Goal: Find specific page/section: Find specific page/section

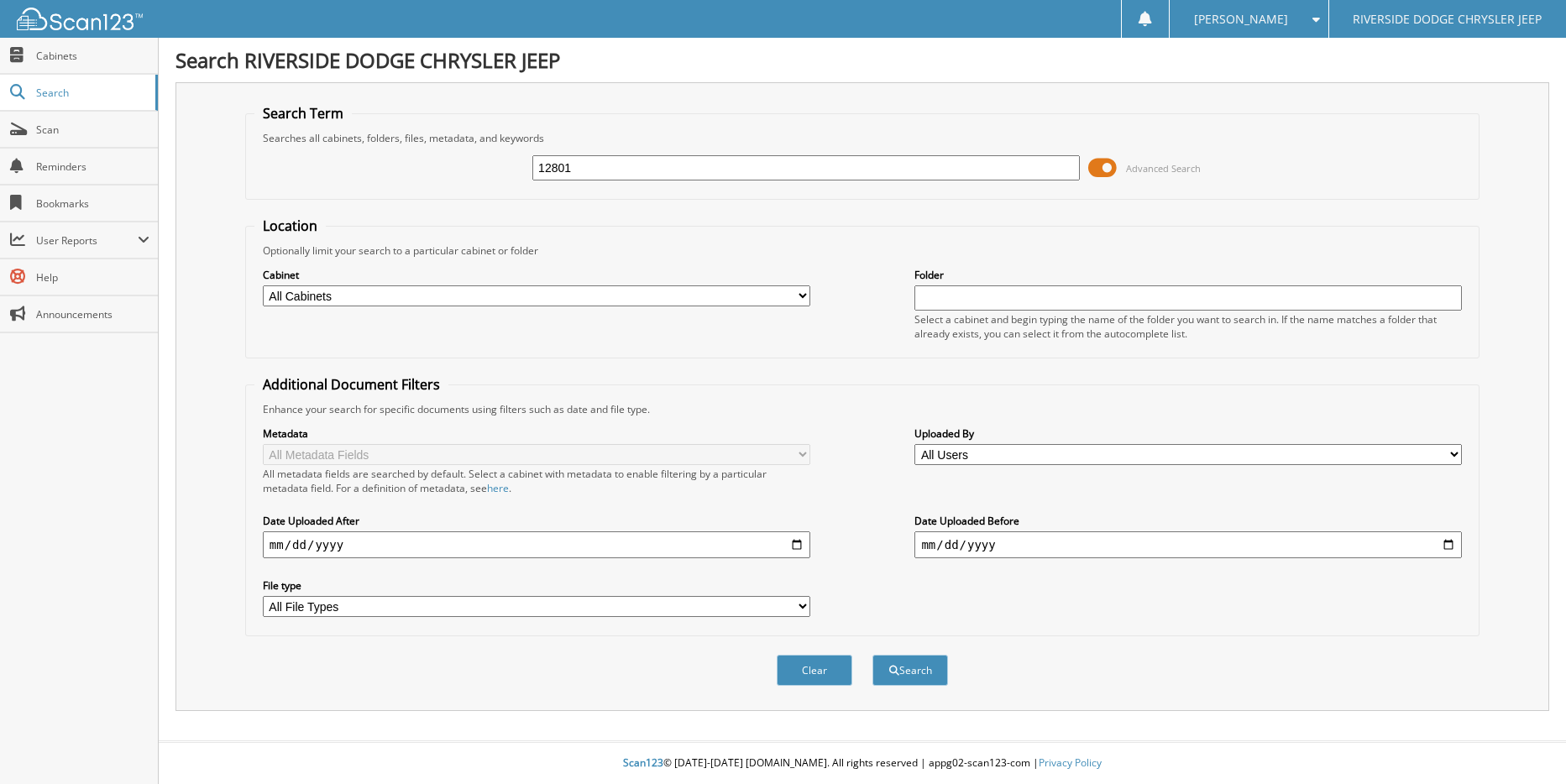
type input "12801"
click at [873, 654] on button "Search" at bounding box center [910, 669] width 75 height 31
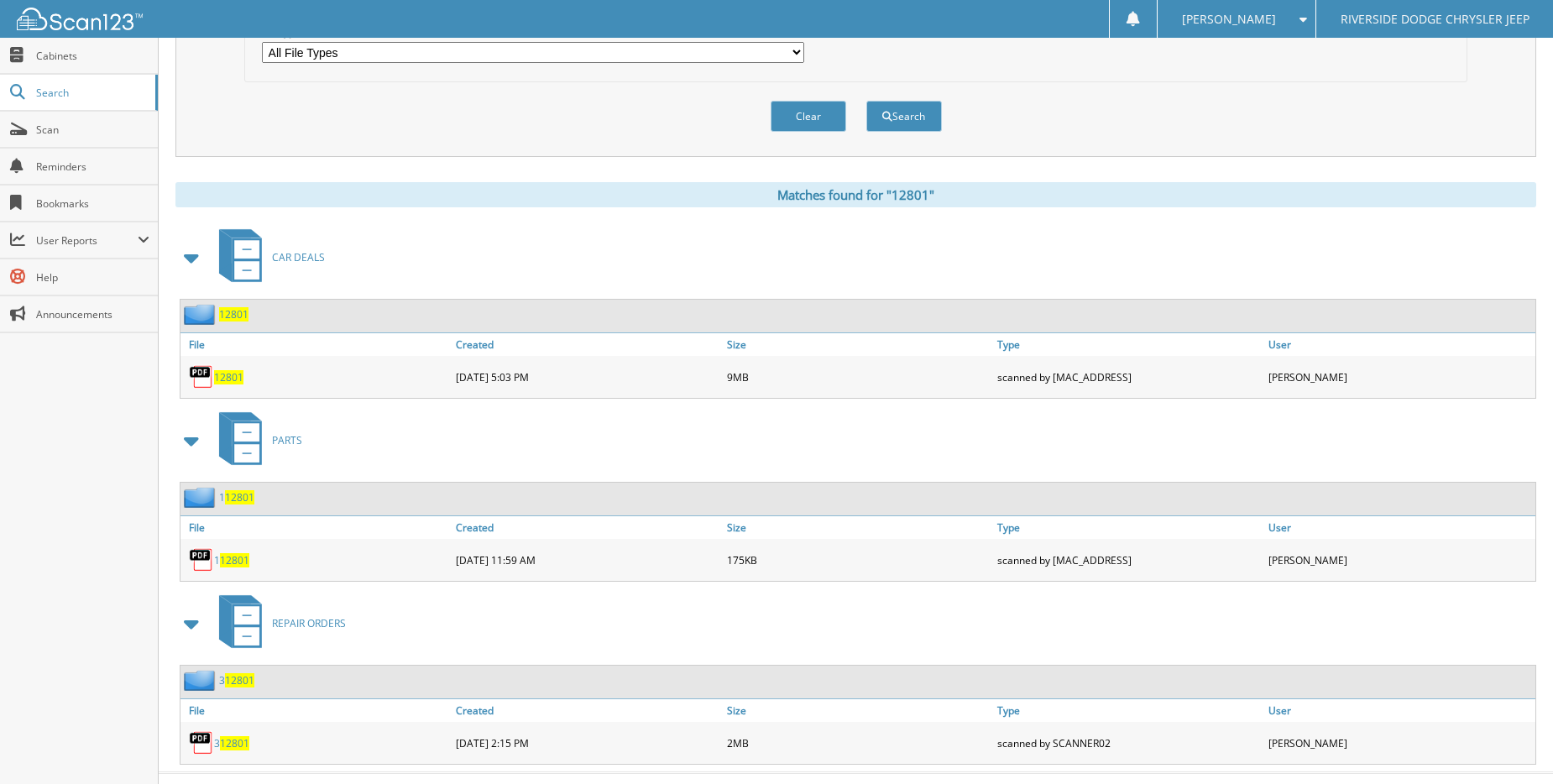
scroll to position [585, 0]
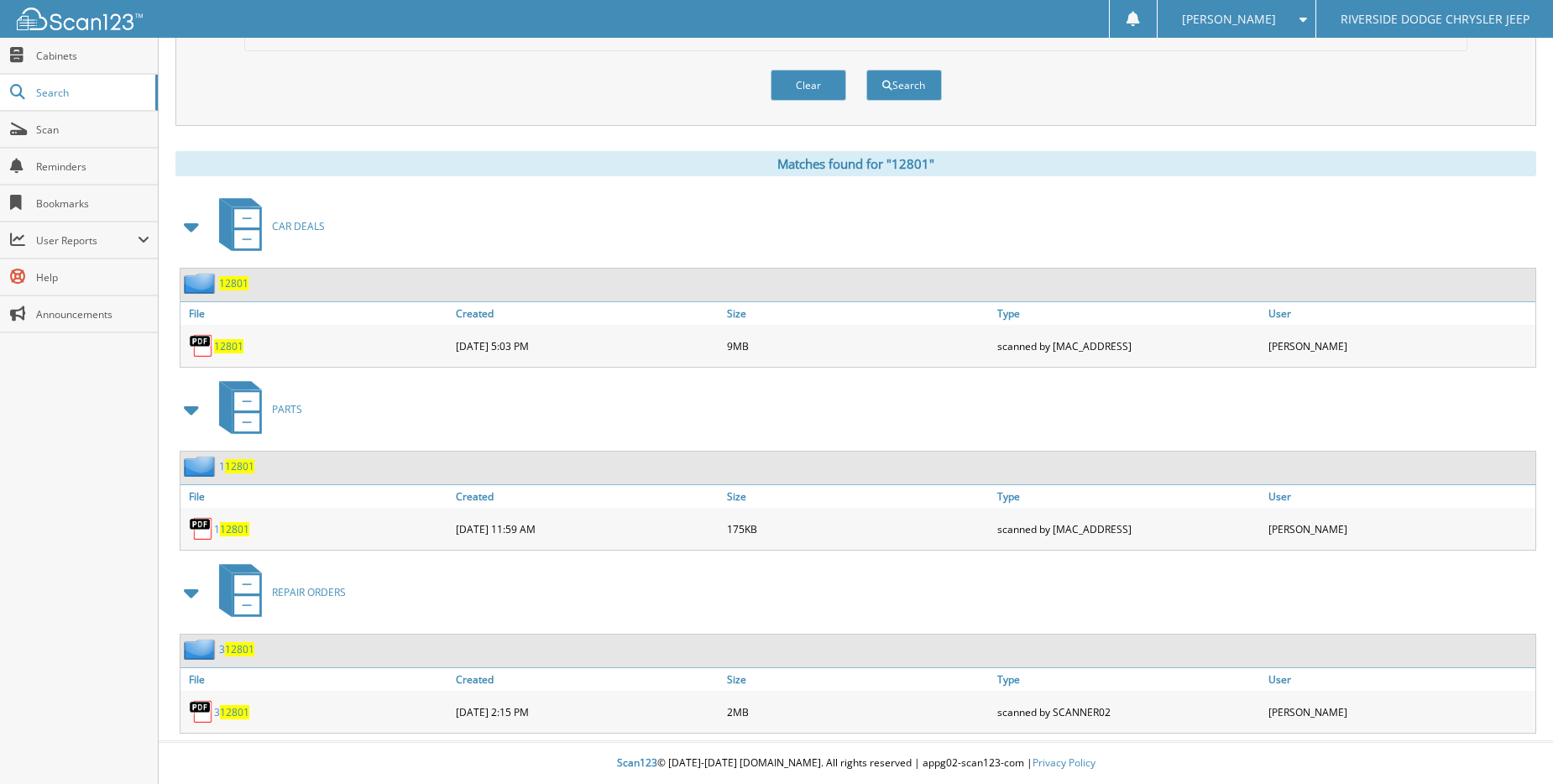
click at [229, 351] on span "12801" at bounding box center [229, 345] width 30 height 14
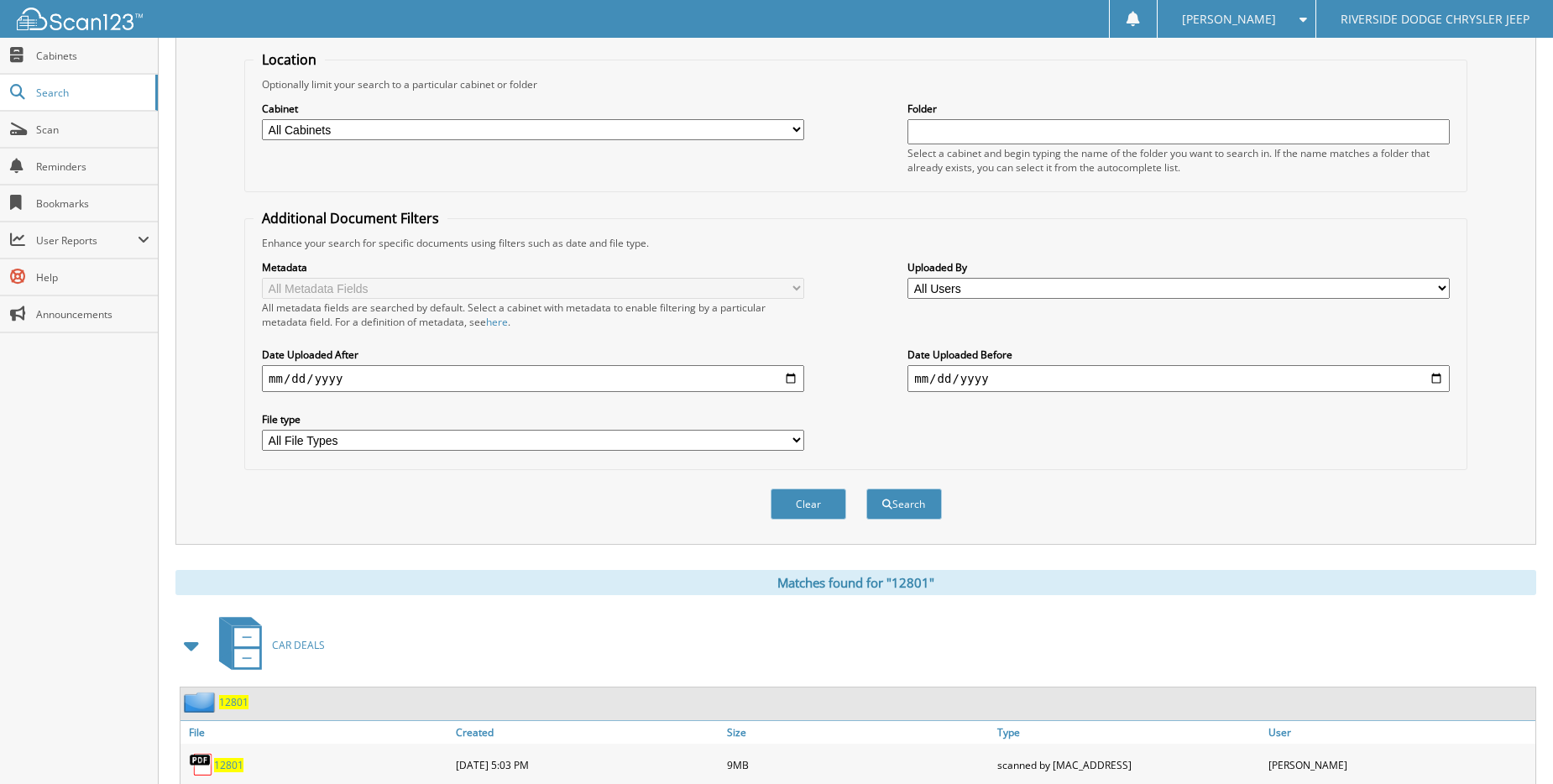
scroll to position [0, 0]
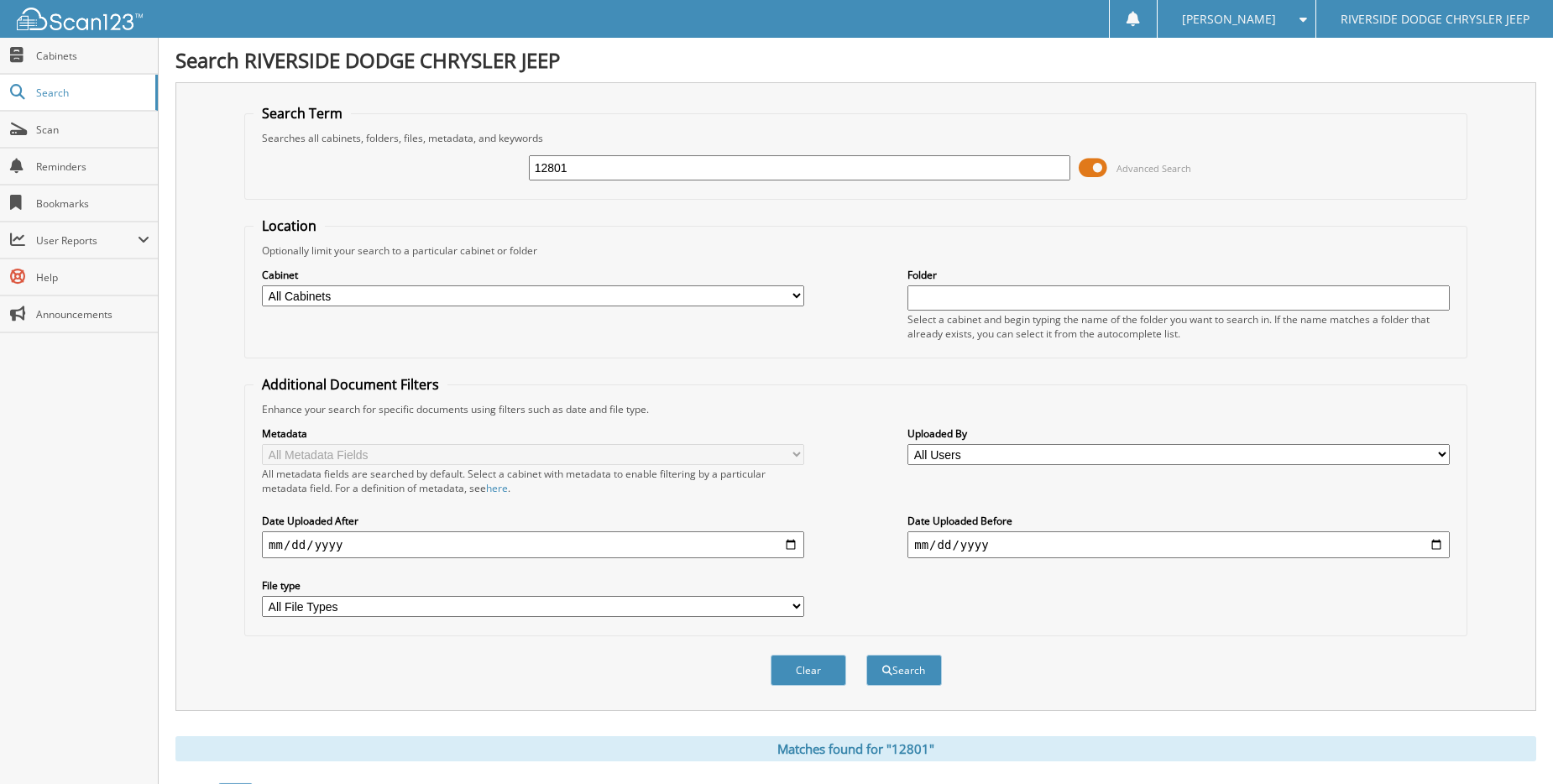
click at [663, 166] on input "12801" at bounding box center [800, 167] width 542 height 25
click at [866, 654] on button "Search" at bounding box center [903, 669] width 75 height 31
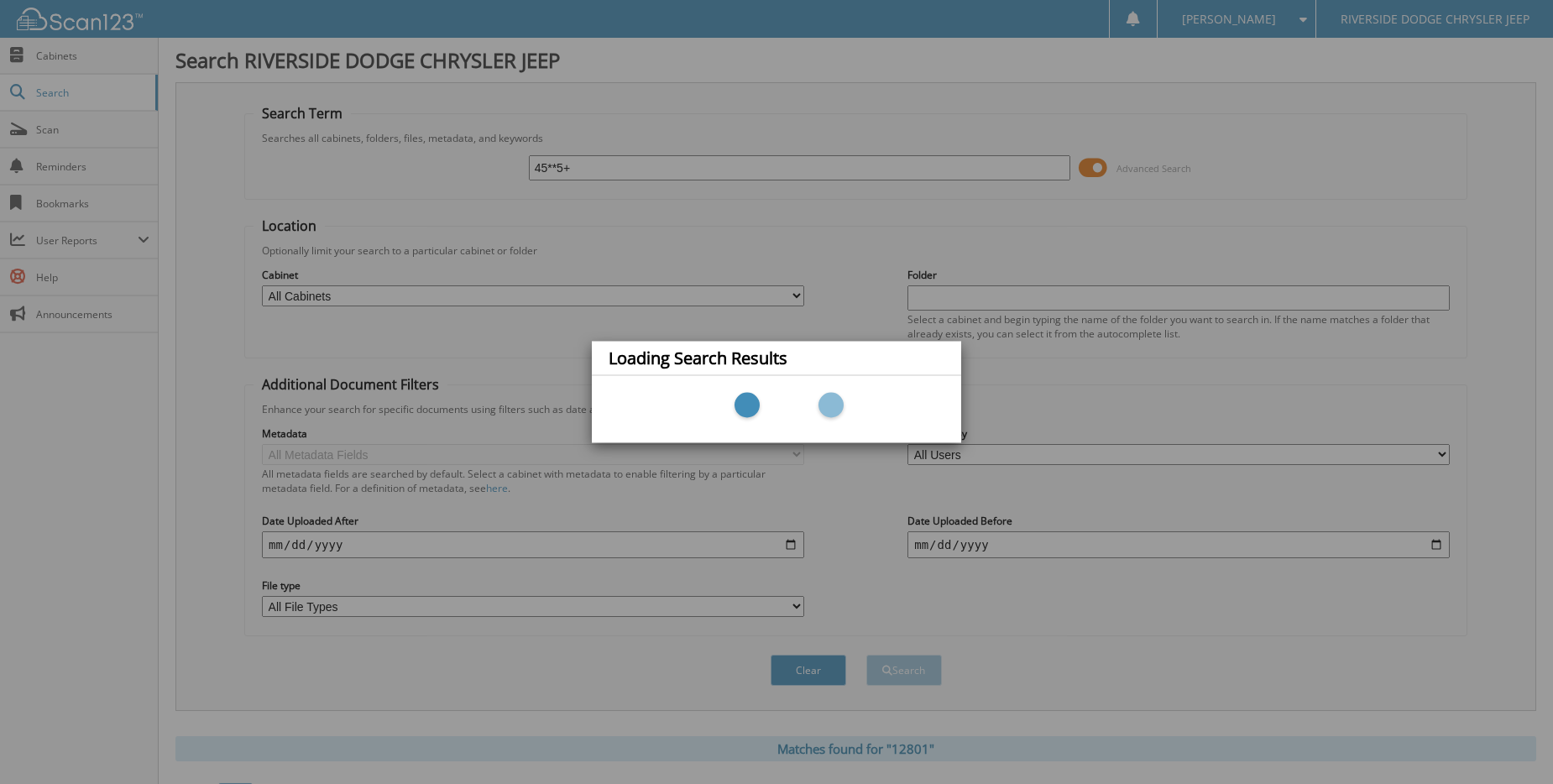
type input "45**5+"
drag, startPoint x: 603, startPoint y: 172, endPoint x: 508, endPoint y: 175, distance: 95.0
click at [508, 175] on div "Loading Search Results" at bounding box center [776, 392] width 1553 height 784
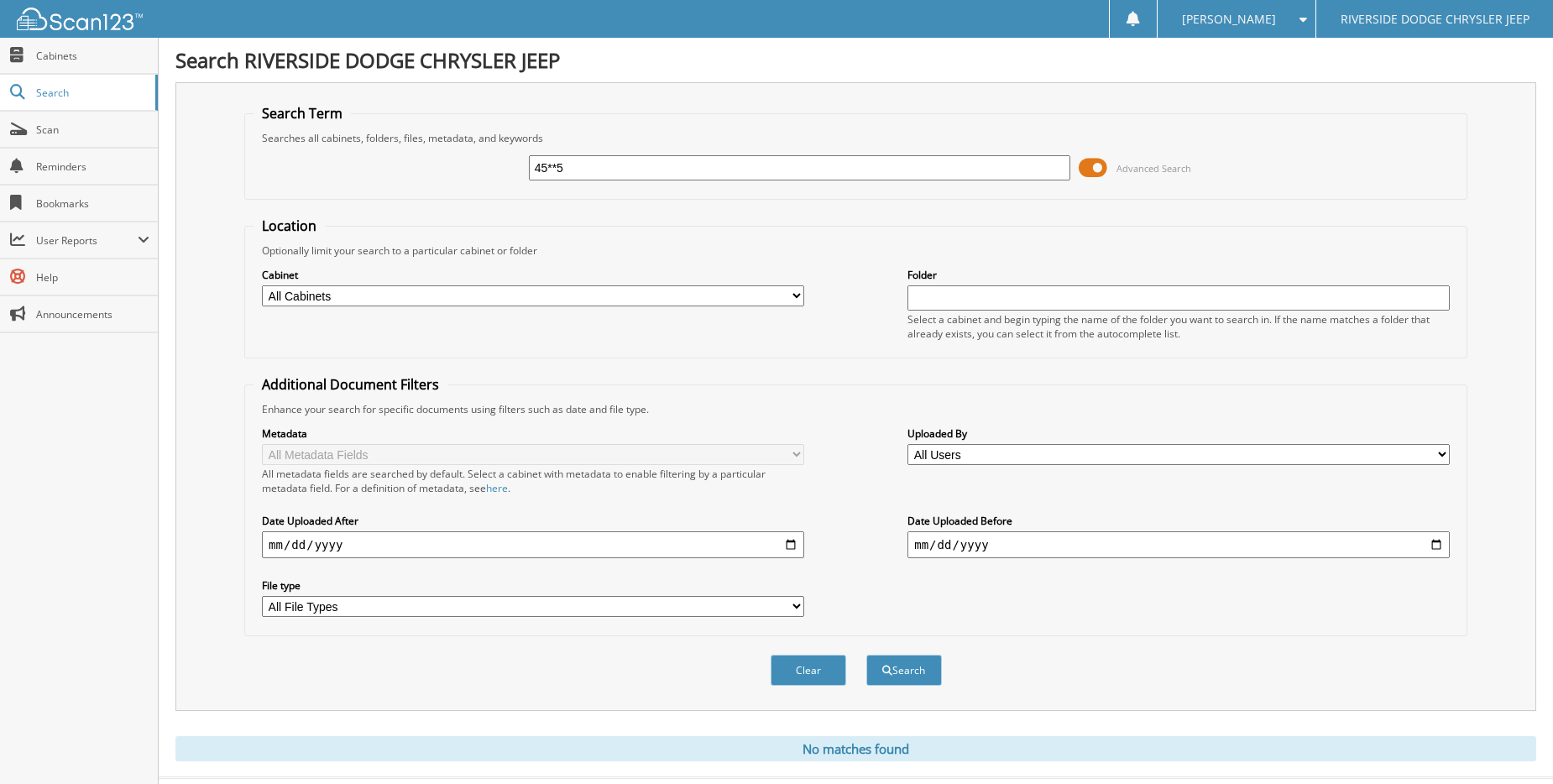
drag, startPoint x: 0, startPoint y: 0, endPoint x: 509, endPoint y: 161, distance: 533.9
click at [509, 161] on div "45**5 Advanced Search" at bounding box center [856, 167] width 1205 height 45
type input "12992"
click at [866, 654] on button "Search" at bounding box center [903, 669] width 75 height 31
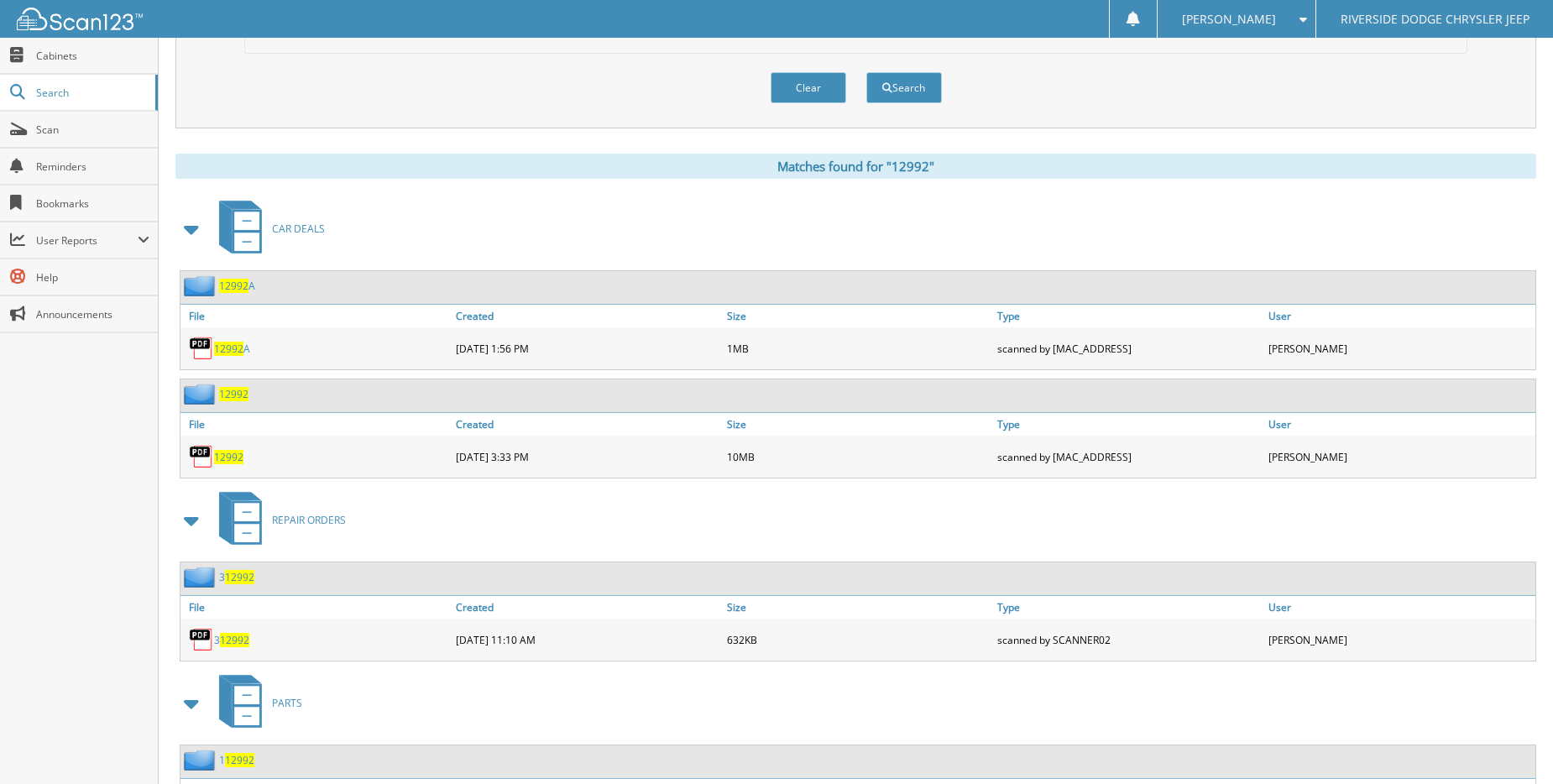
scroll to position [694, 0]
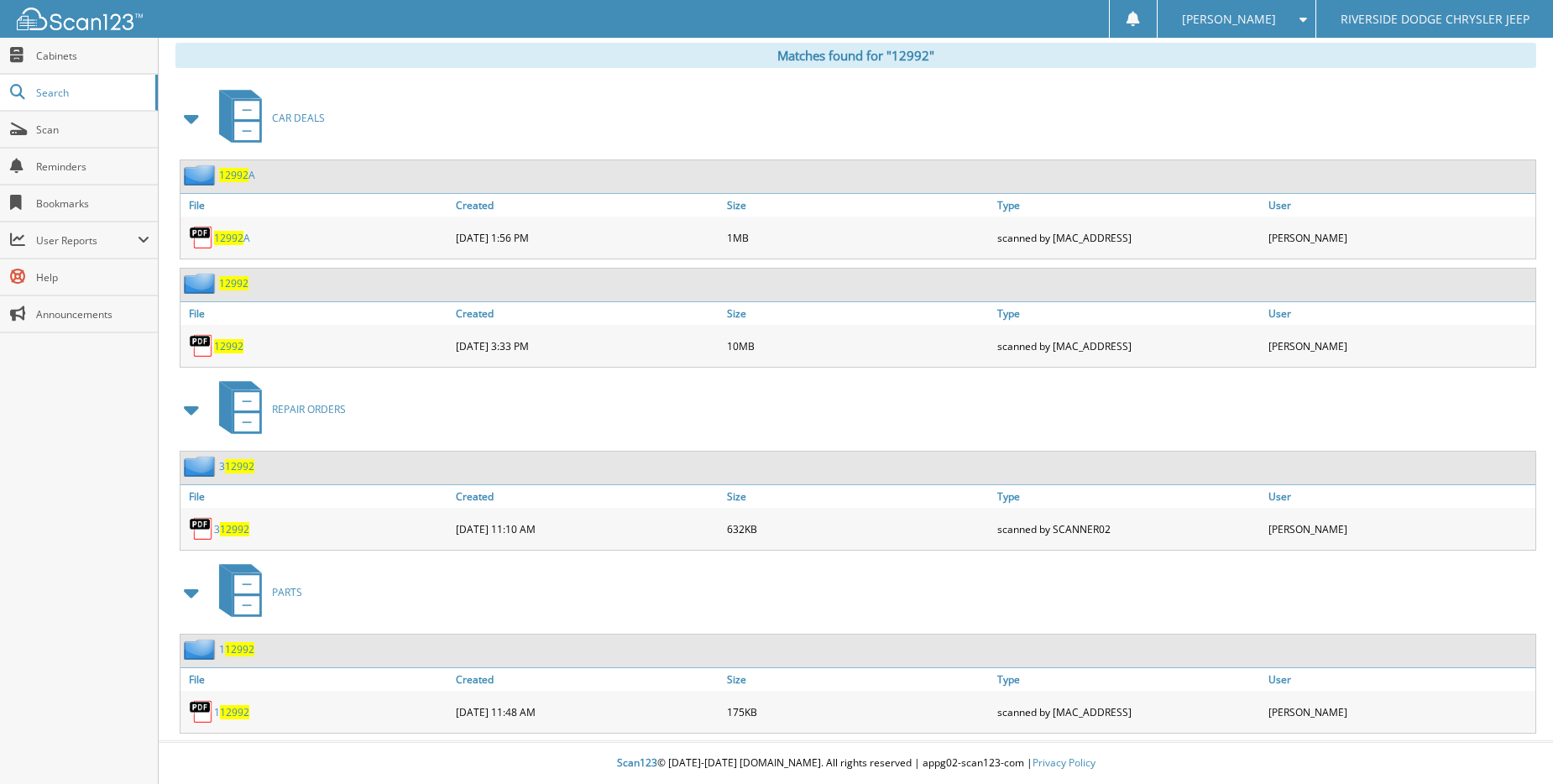
click at [237, 341] on span "12992" at bounding box center [229, 345] width 30 height 14
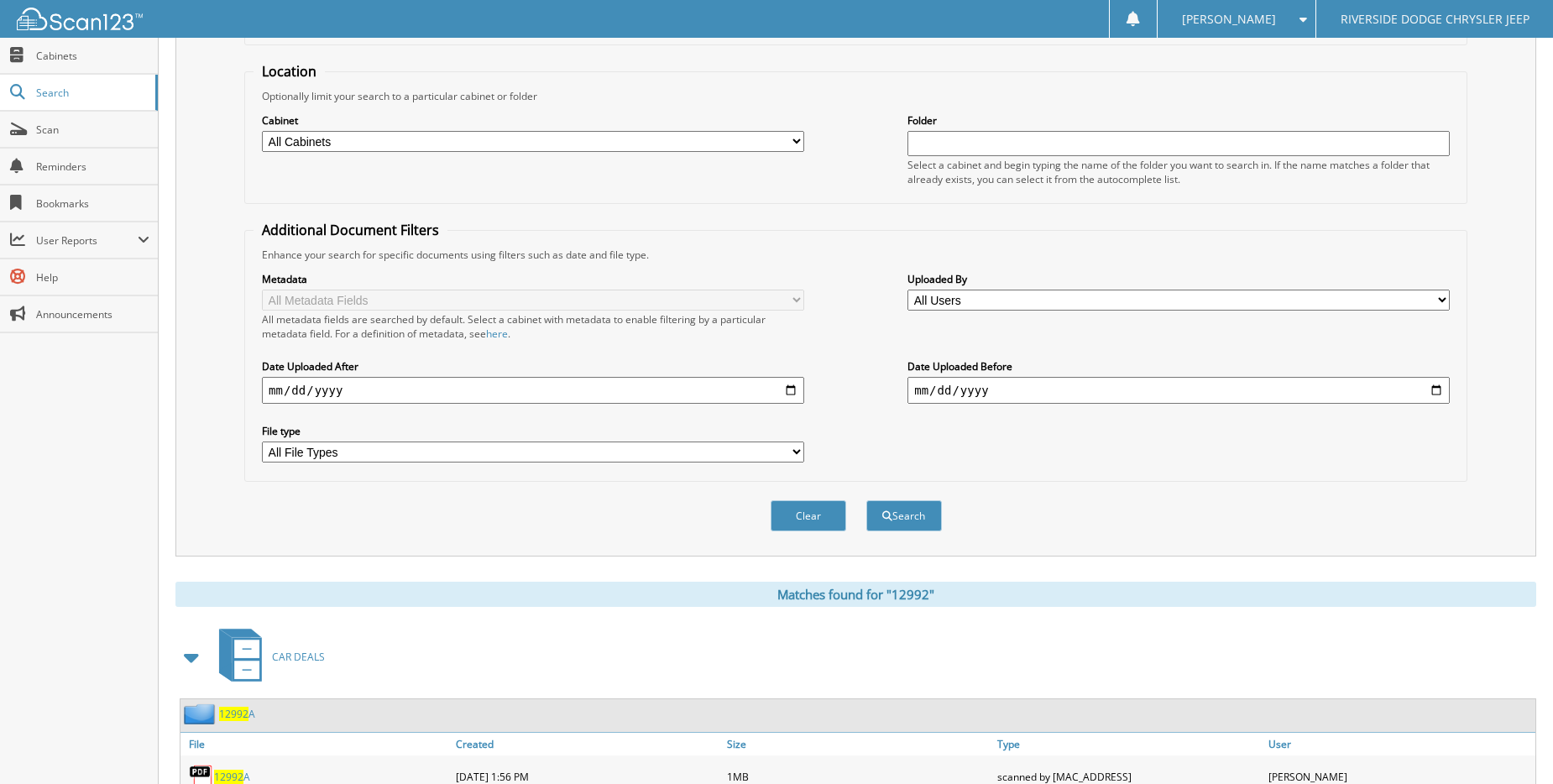
scroll to position [0, 0]
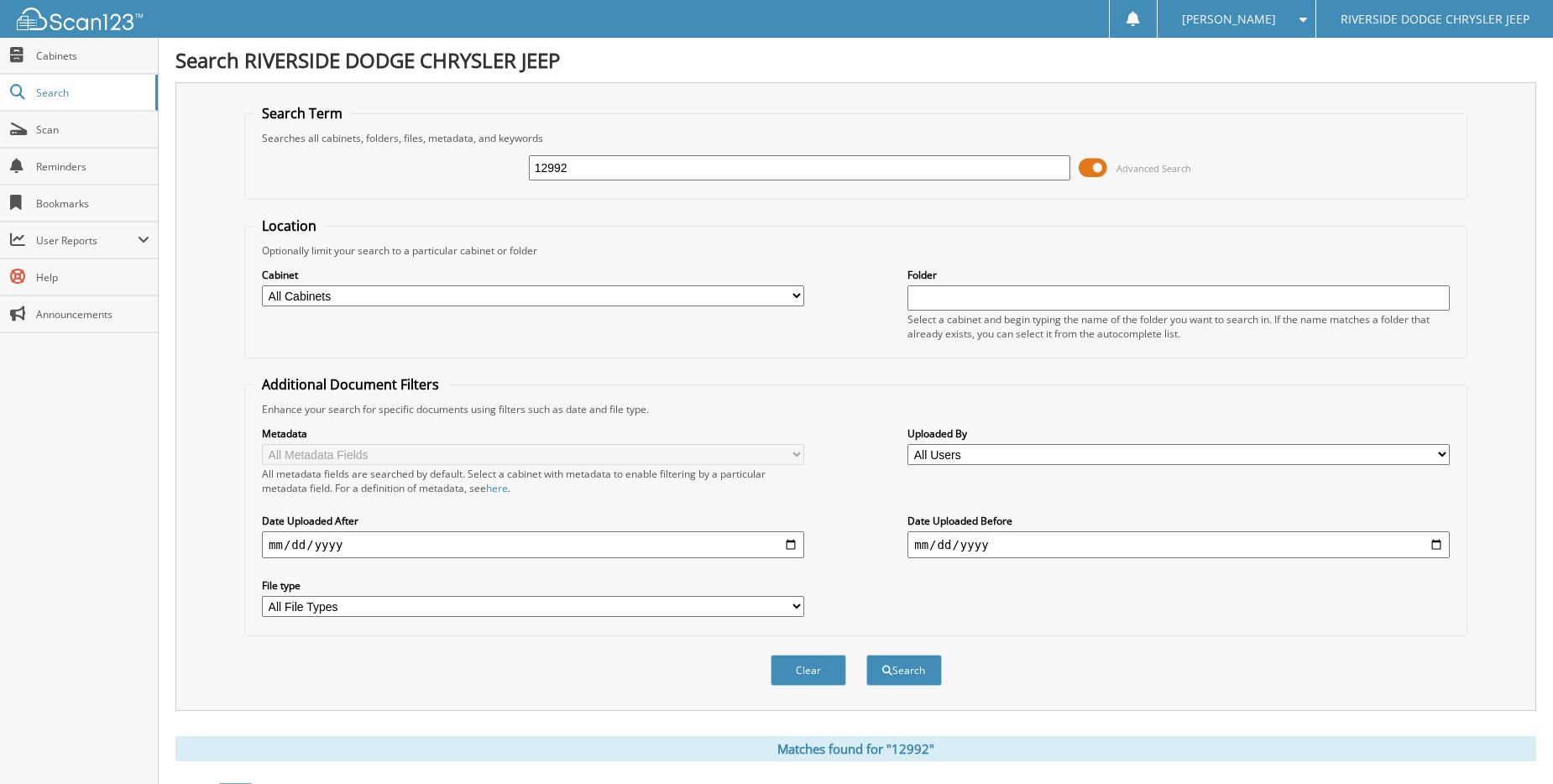
click at [756, 169] on input "12992" at bounding box center [800, 167] width 542 height 25
type input "12923"
click at [866, 654] on button "Search" at bounding box center [903, 669] width 75 height 31
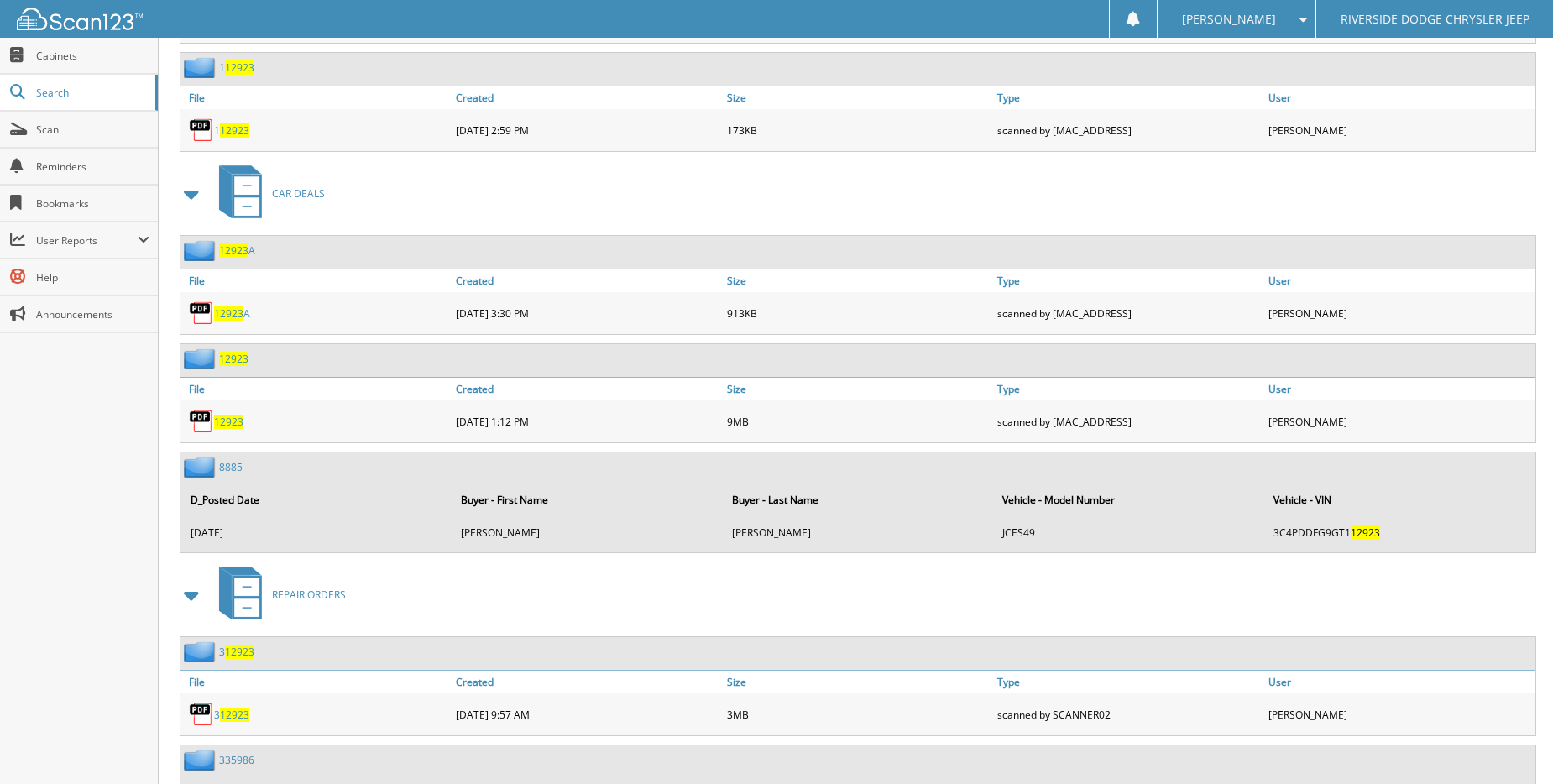
scroll to position [923, 0]
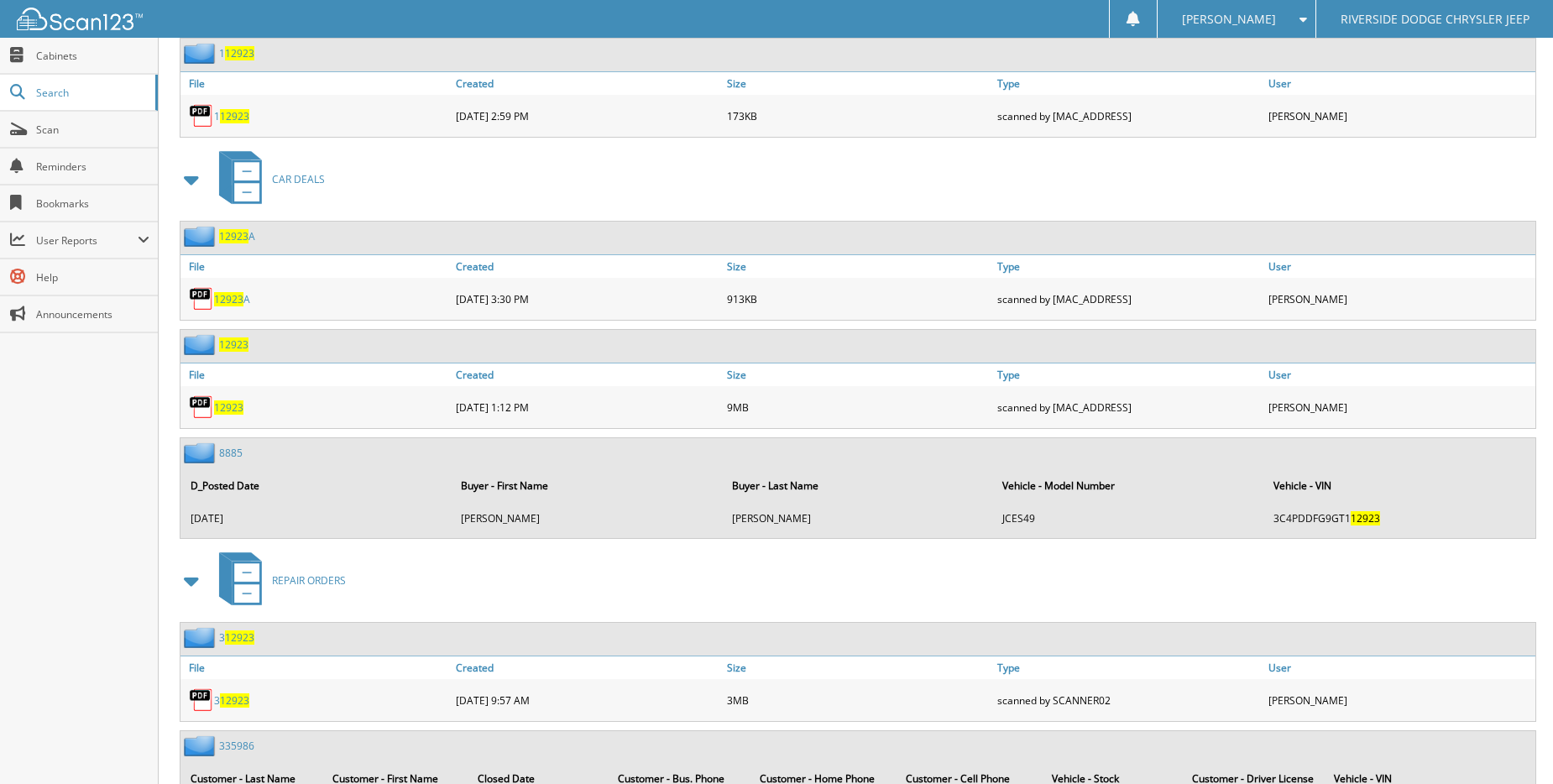
click at [234, 408] on span "12923" at bounding box center [229, 406] width 30 height 14
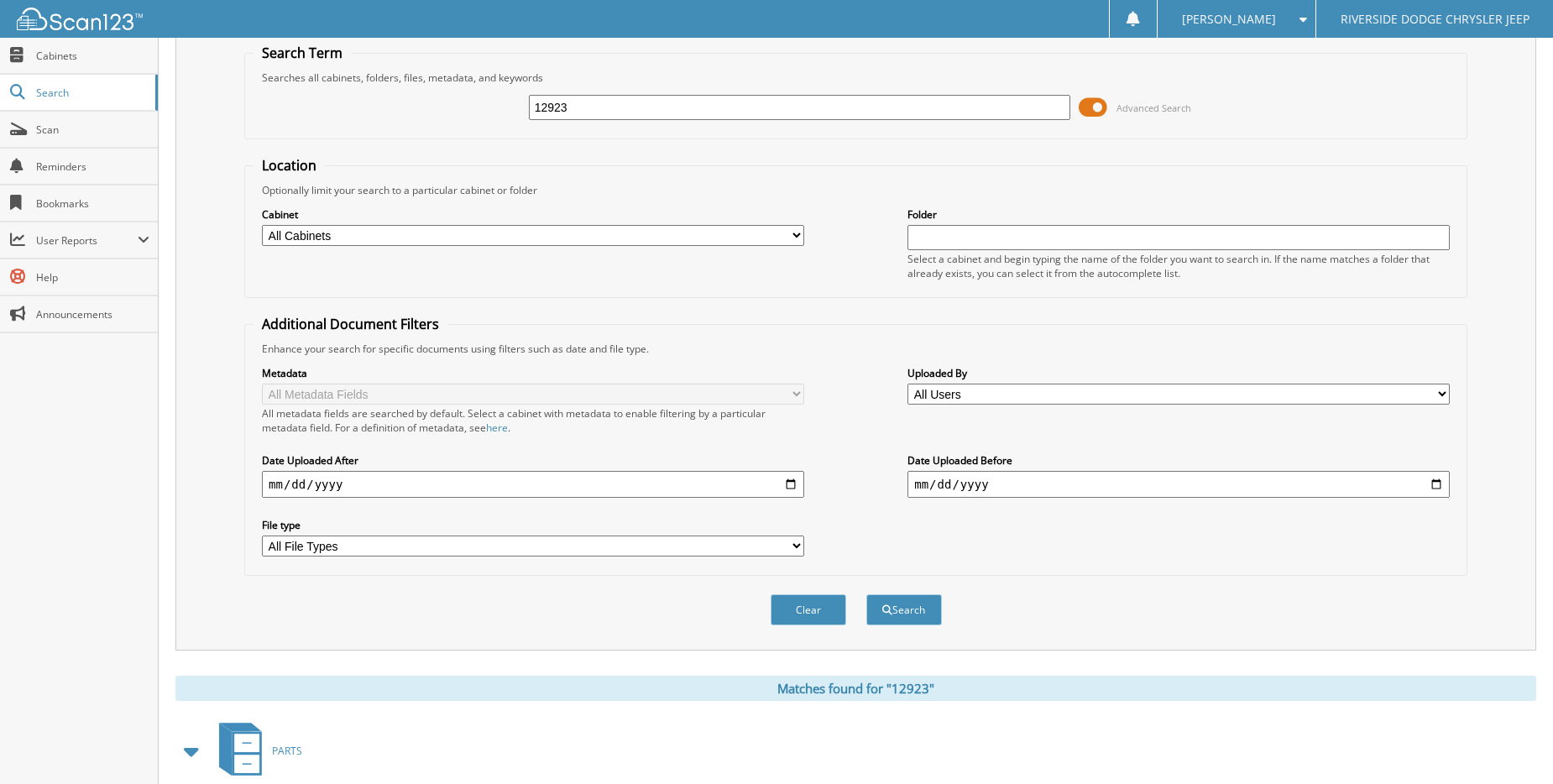
scroll to position [0, 0]
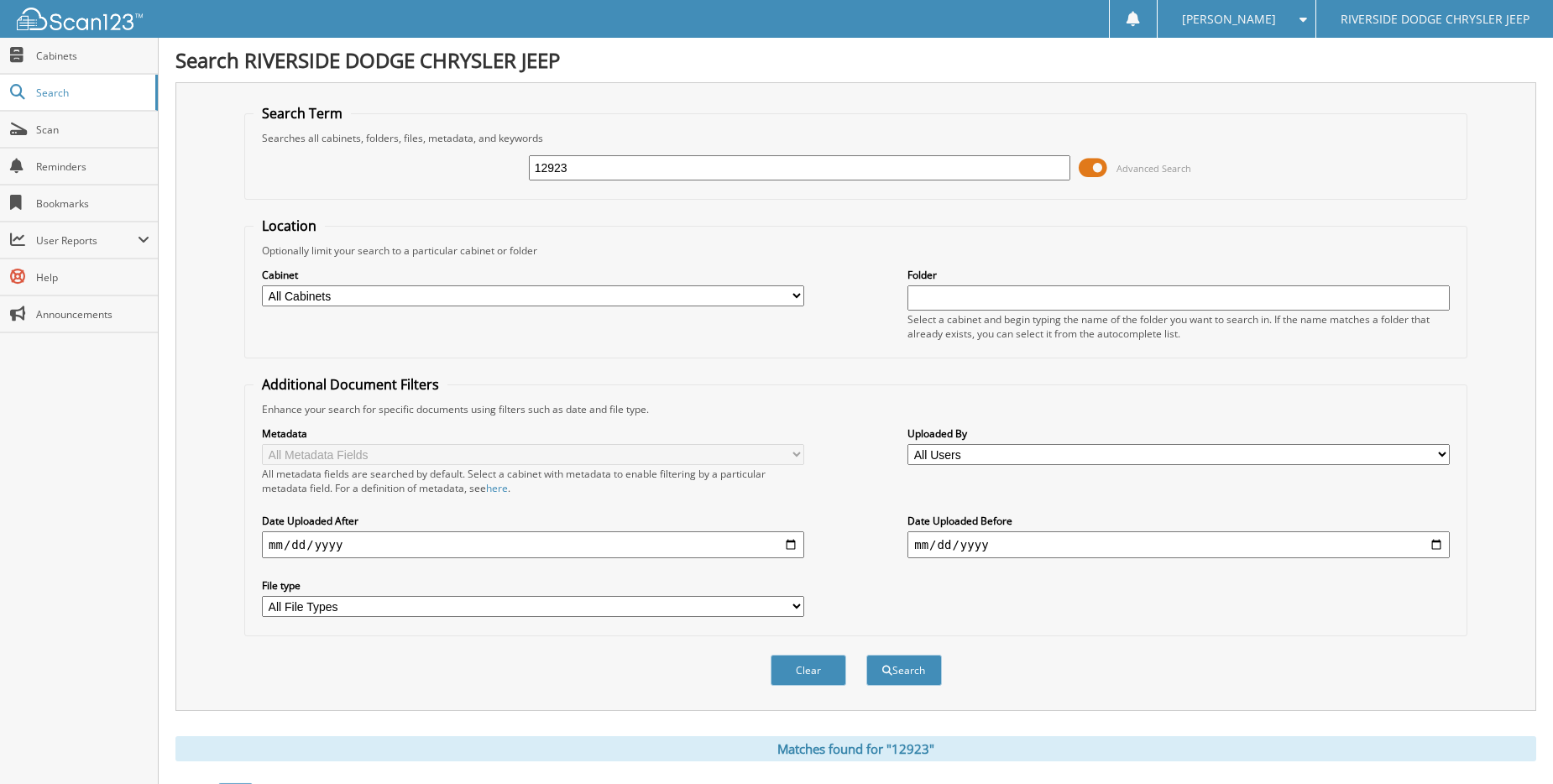
click at [647, 155] on input "12923" at bounding box center [800, 167] width 542 height 25
type input "13002"
click at [866, 654] on button "Search" at bounding box center [903, 669] width 75 height 31
